Goal: Task Accomplishment & Management: Manage account settings

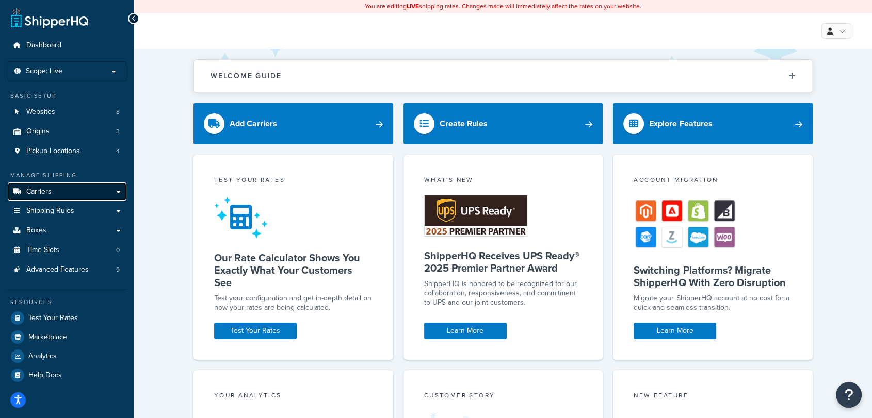
click at [44, 191] on span "Carriers" at bounding box center [38, 192] width 25 height 9
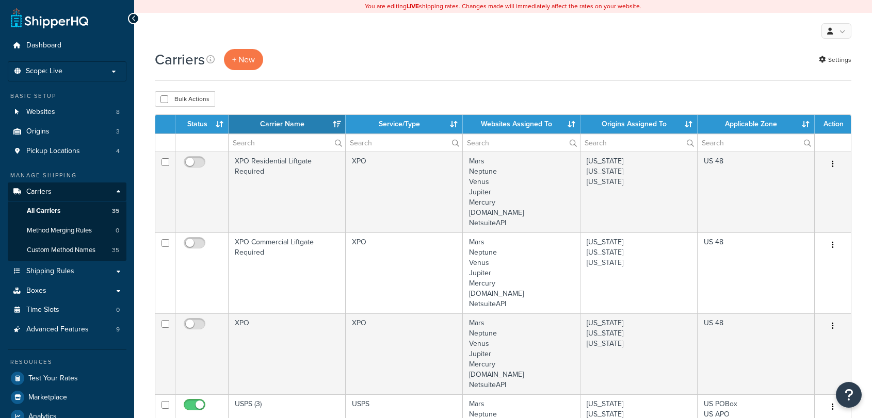
select select "15"
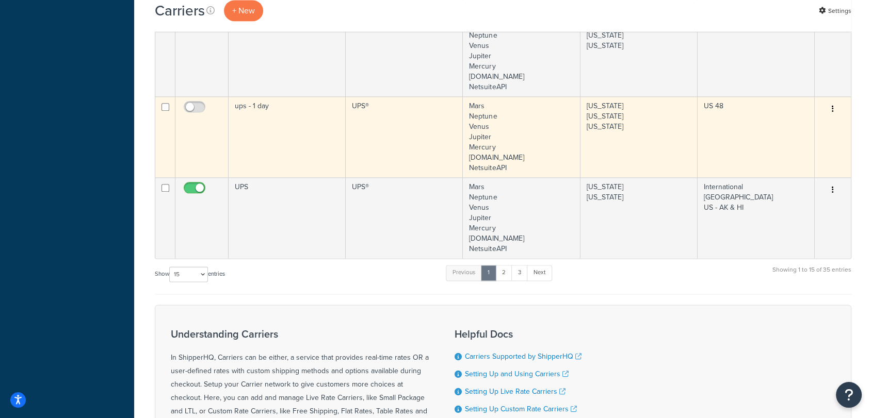
scroll to position [1318, 0]
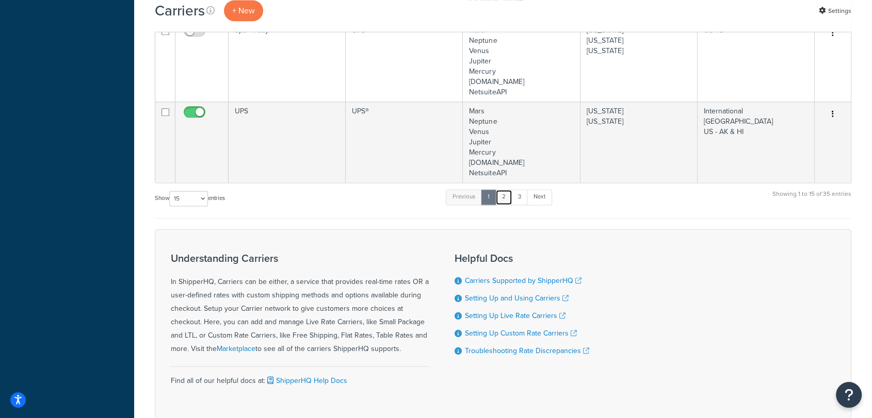
click at [506, 197] on link "2" at bounding box center [503, 196] width 17 height 15
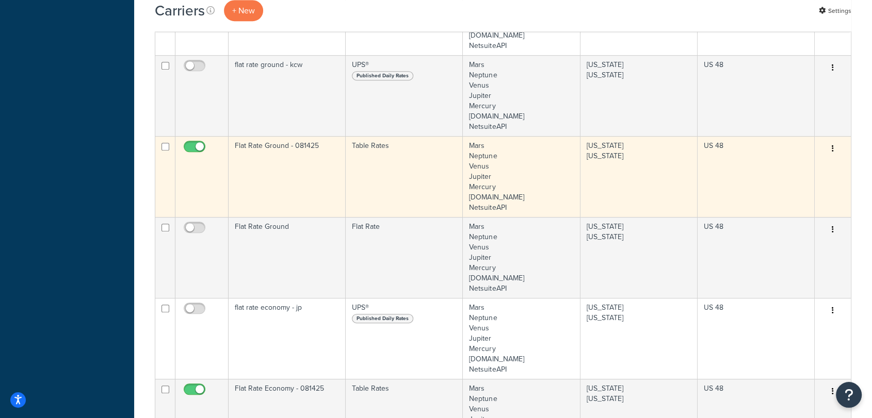
scroll to position [507, 0]
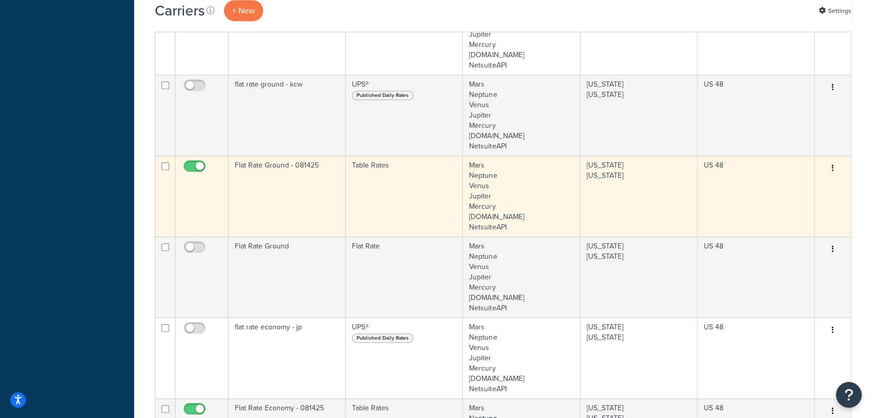
click at [833, 166] on icon "button" at bounding box center [833, 168] width 2 height 7
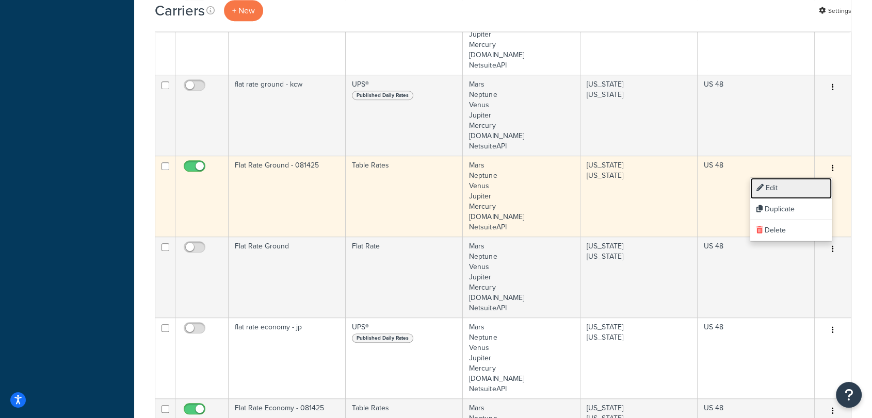
click at [772, 187] on link "Edit" at bounding box center [791, 188] width 82 height 21
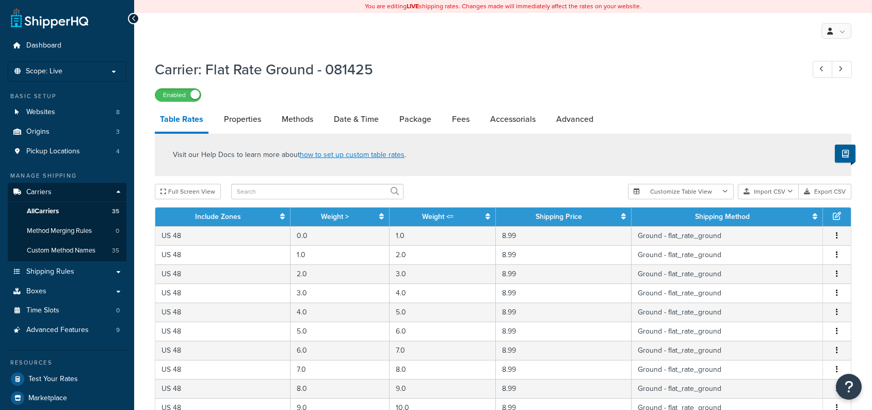
select select "25"
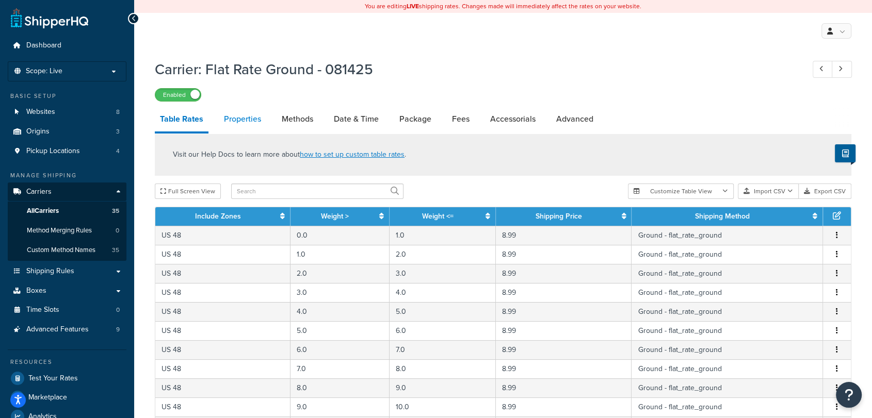
click at [239, 122] on link "Properties" at bounding box center [242, 119] width 47 height 25
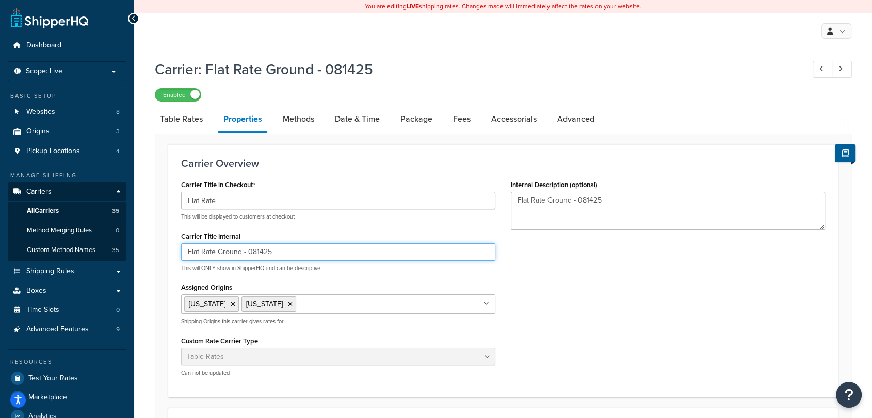
drag, startPoint x: 251, startPoint y: 250, endPoint x: 316, endPoint y: 254, distance: 65.2
click at [316, 254] on input "Flat Rate Ground - 081425" at bounding box center [338, 252] width 314 height 18
type input "Flat Rate Ground - 091625"
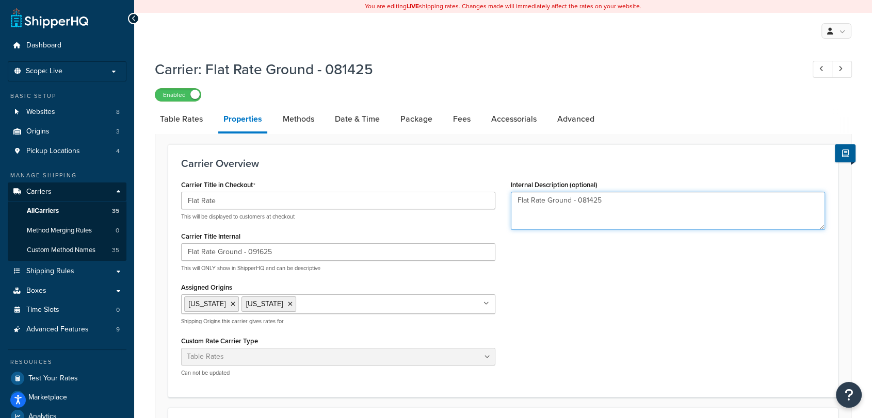
drag, startPoint x: 578, startPoint y: 202, endPoint x: 634, endPoint y: 206, distance: 56.4
click at [632, 206] on textarea "Flat Rate Ground - 081425" at bounding box center [668, 211] width 314 height 38
type textarea "Flat Rate Ground - 091625"
click at [349, 118] on link "Date & Time" at bounding box center [357, 119] width 55 height 25
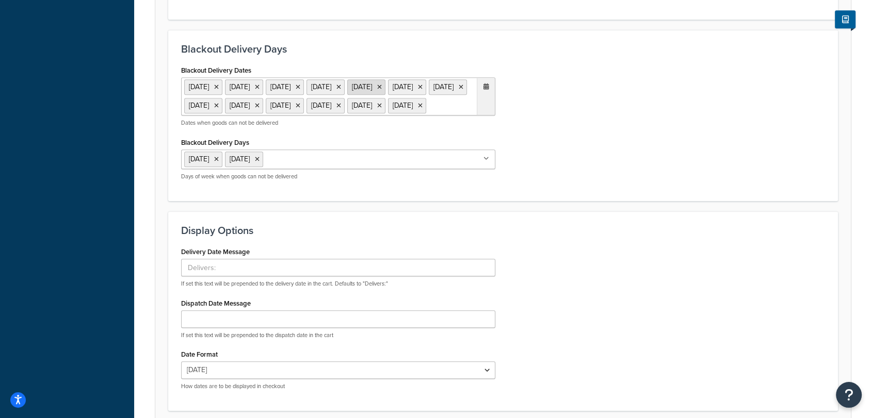
scroll to position [688, 0]
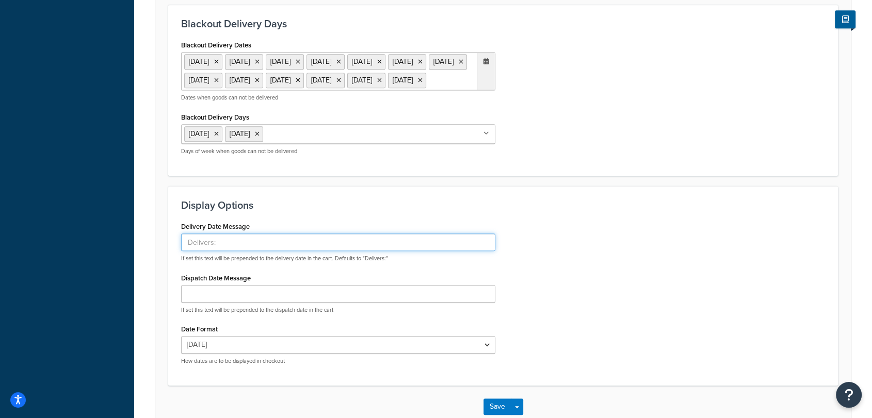
click at [221, 251] on input "Delivery Date Message" at bounding box center [338, 243] width 314 height 18
type input "Estimated Delivery by"
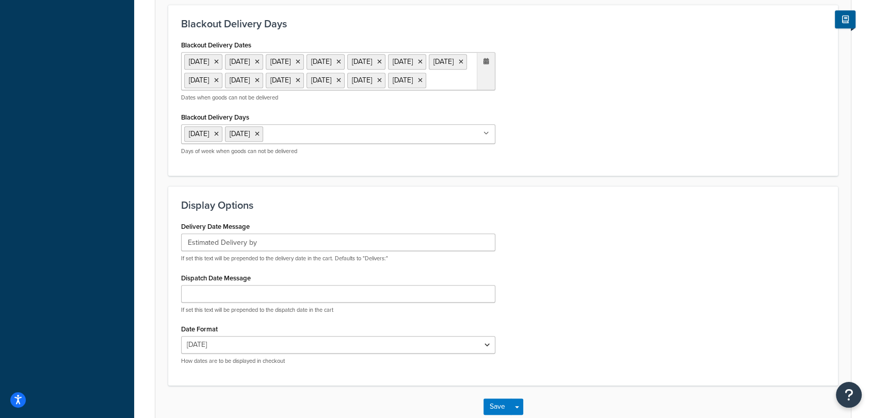
click at [570, 295] on div "Delivery Date Message Estimated Delivery by If set this text will be prepended …" at bounding box center [502, 296] width 659 height 154
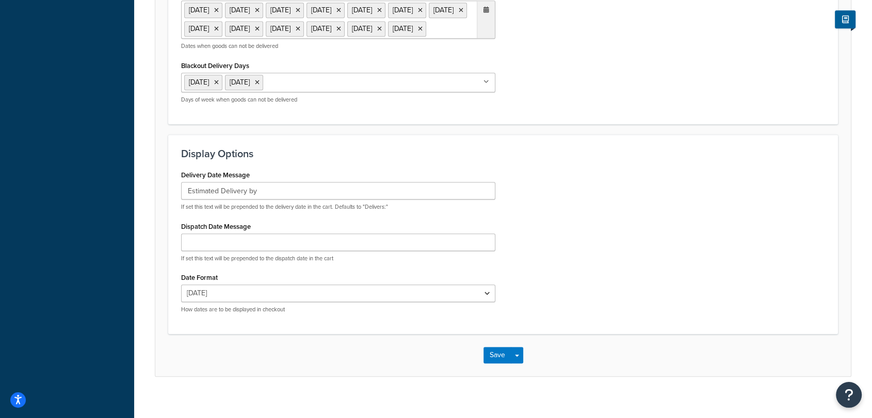
scroll to position [785, 0]
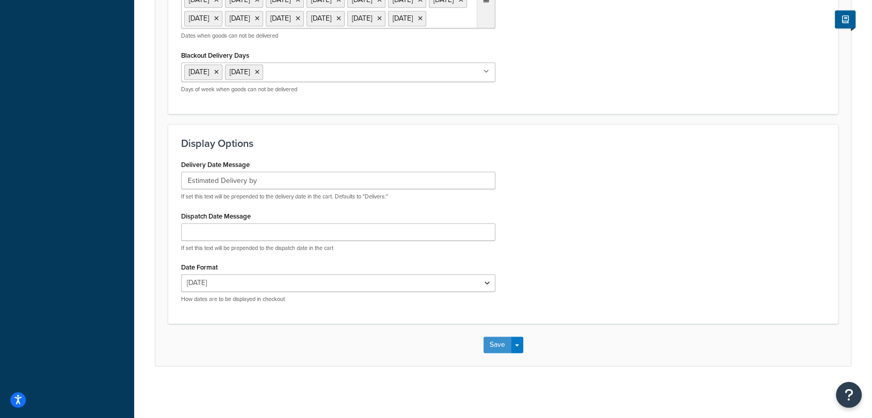
click at [495, 348] on button "Save" at bounding box center [497, 345] width 28 height 17
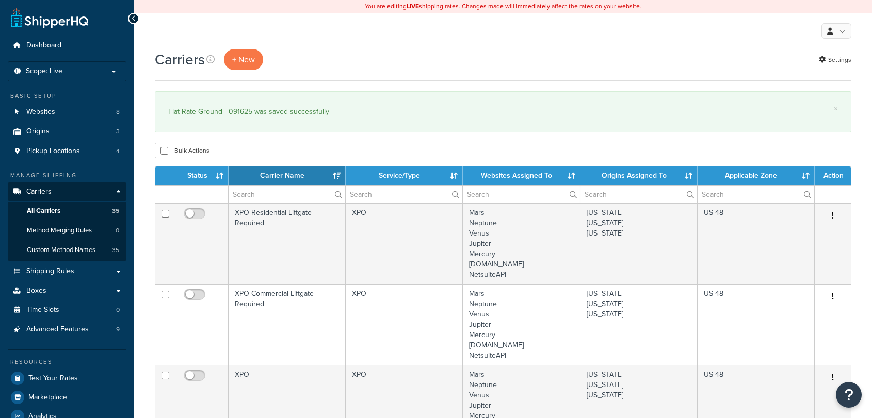
select select "15"
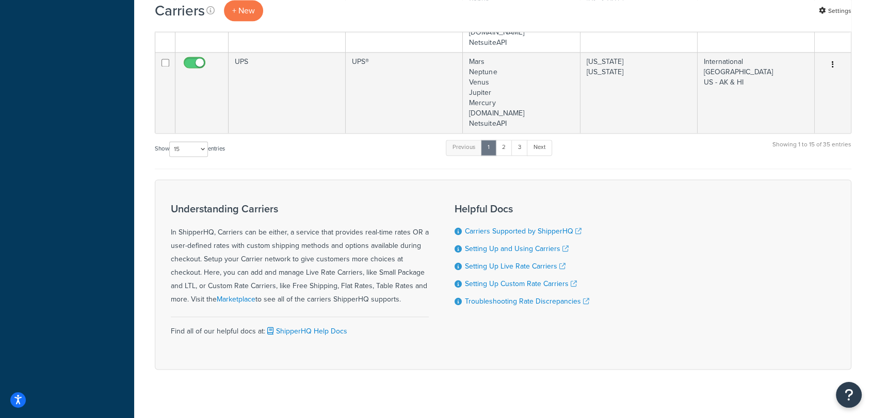
scroll to position [1430, 0]
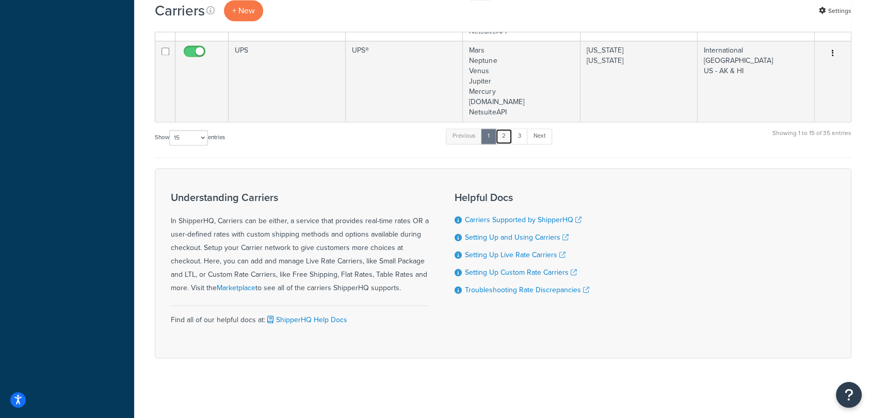
click at [507, 136] on link "2" at bounding box center [503, 135] width 17 height 15
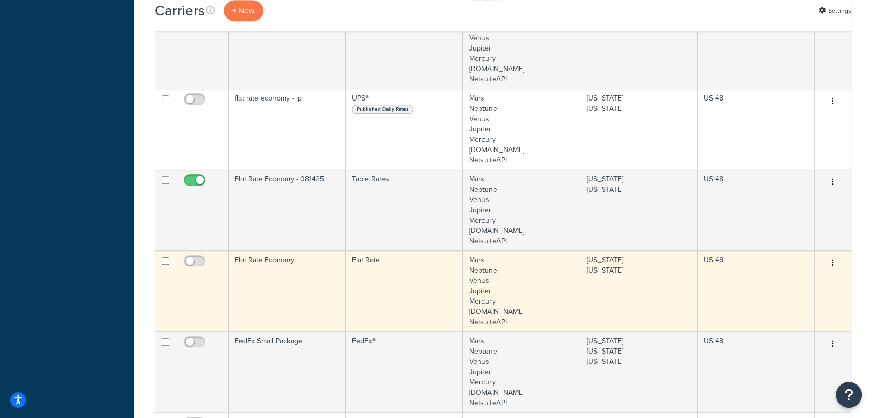
scroll to position [730, 0]
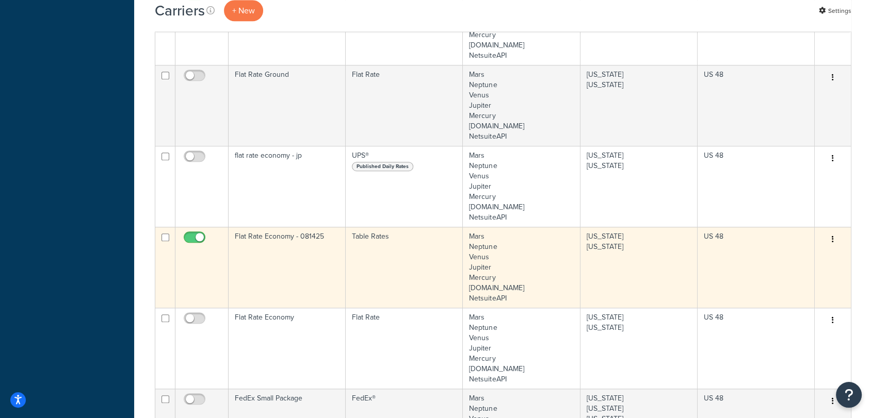
click at [828, 233] on button "button" at bounding box center [832, 240] width 14 height 17
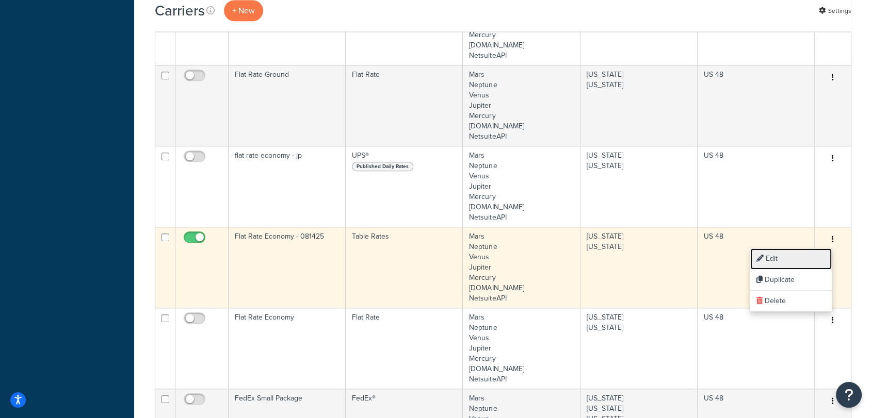
click at [806, 255] on link "Edit" at bounding box center [791, 259] width 82 height 21
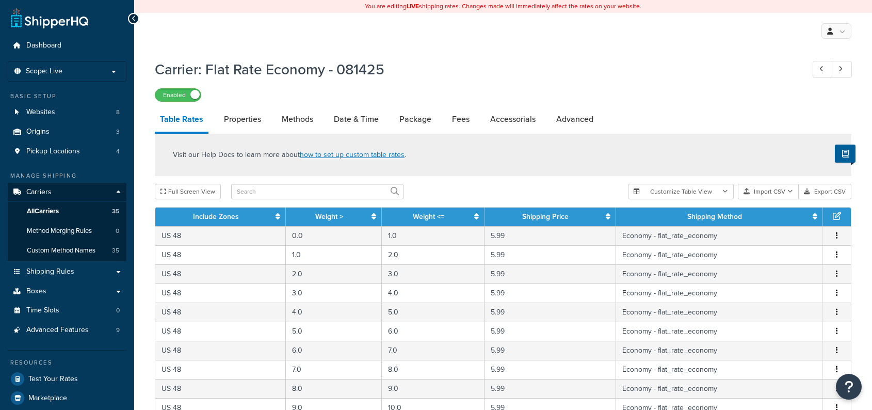
select select "25"
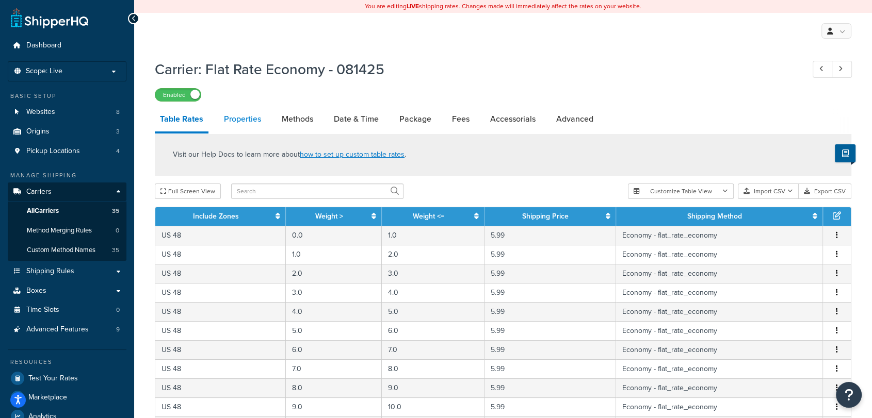
click at [244, 123] on link "Properties" at bounding box center [242, 119] width 47 height 25
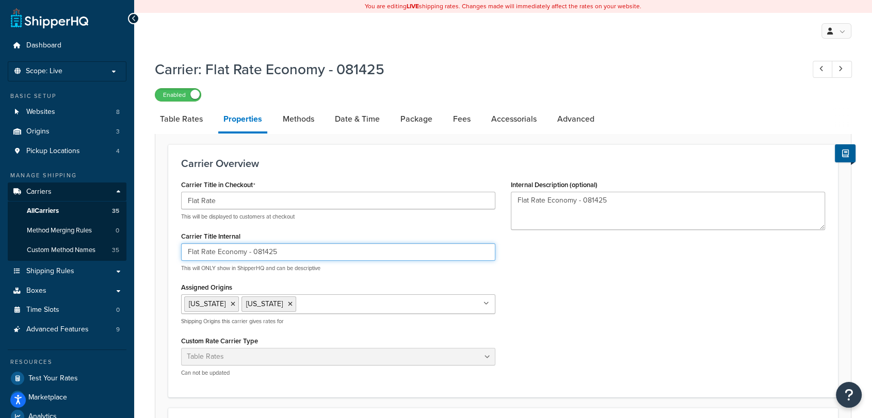
drag, startPoint x: 257, startPoint y: 250, endPoint x: 338, endPoint y: 254, distance: 81.6
click at [338, 254] on input "Flat Rate Economy - 081425" at bounding box center [338, 252] width 314 height 18
type input "Flat Rate Economy - 091625"
click at [347, 117] on link "Date & Time" at bounding box center [357, 119] width 55 height 25
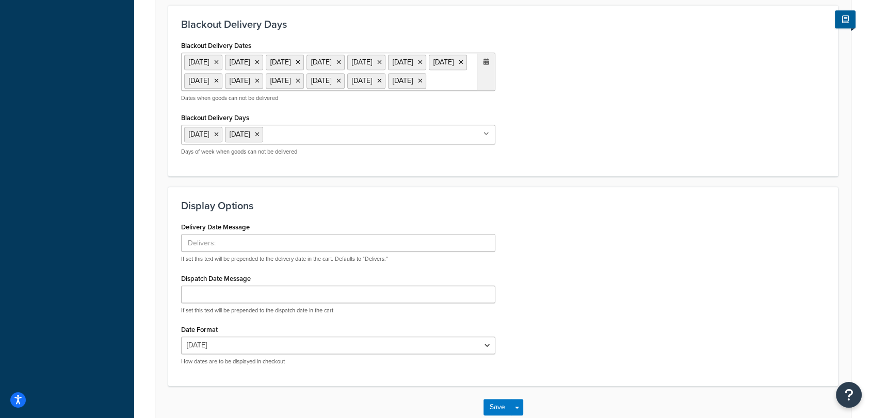
scroll to position [785, 0]
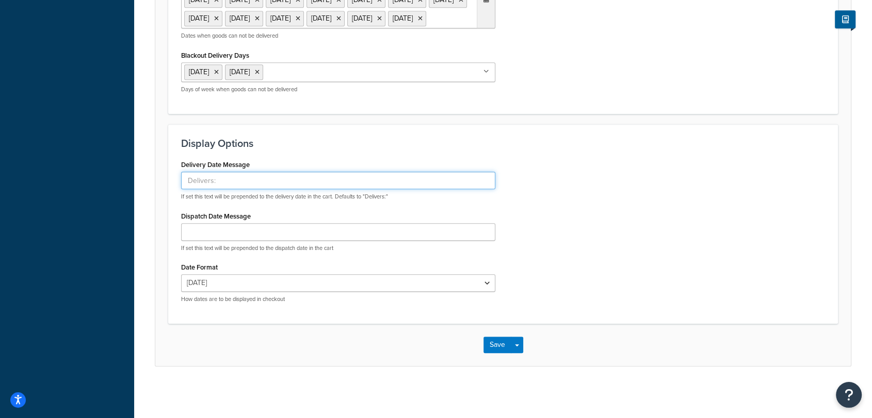
click at [210, 176] on input "Delivery Date Message" at bounding box center [338, 181] width 314 height 18
type input "Estimated Delivery by"
click at [493, 342] on button "Save" at bounding box center [497, 345] width 28 height 17
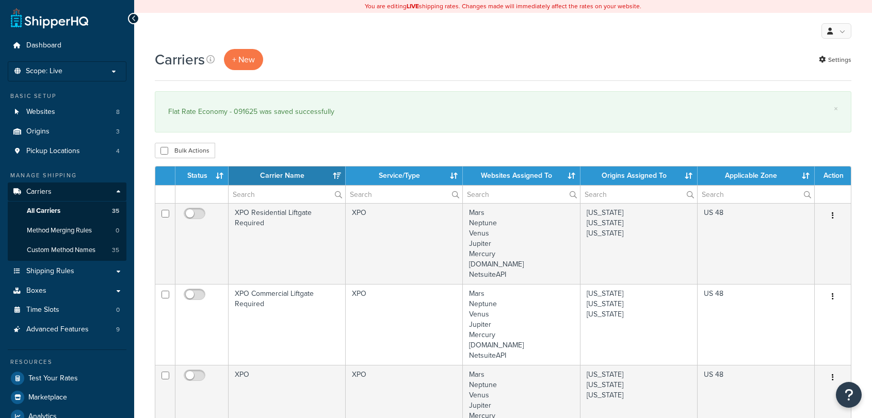
select select "15"
